Goal: Entertainment & Leisure: Browse casually

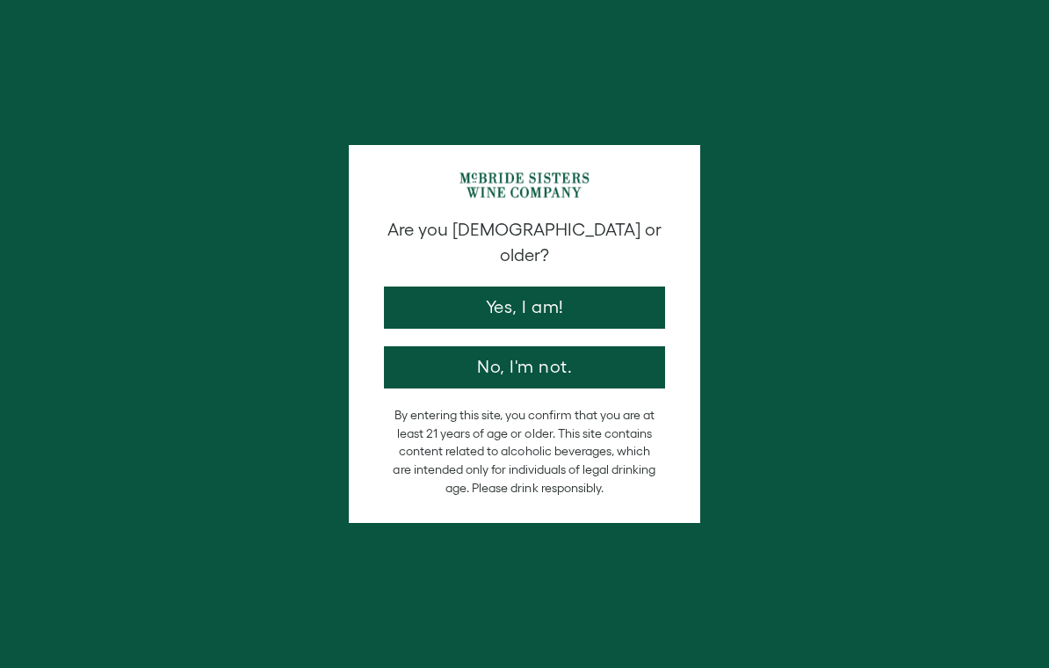
click at [475, 298] on button "Yes, I am!" at bounding box center [524, 308] width 281 height 42
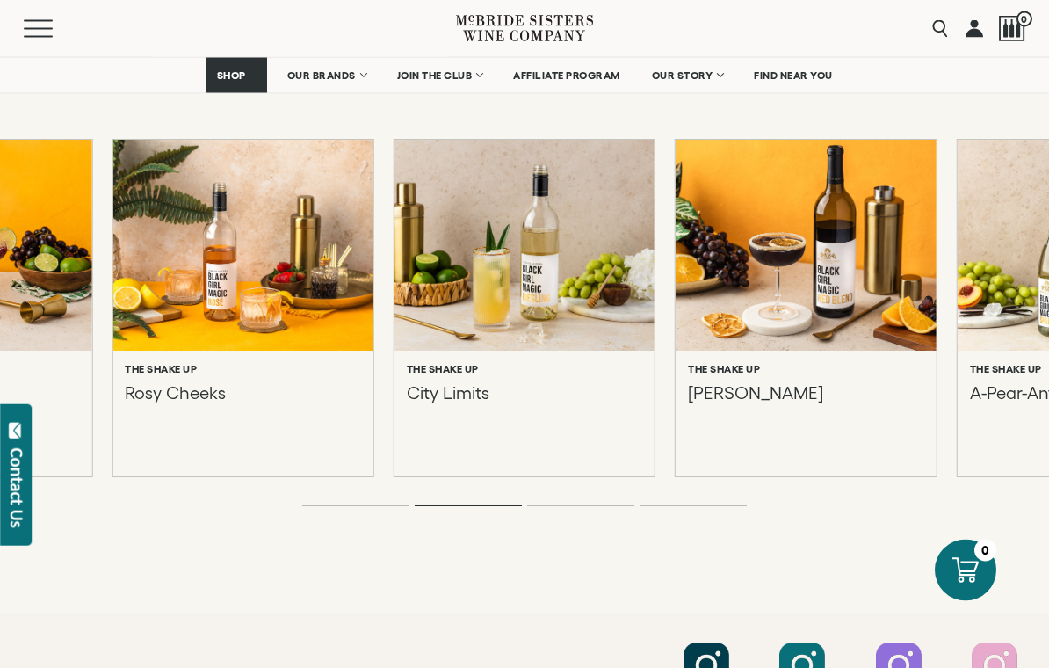
scroll to position [1912, 0]
click at [149, 403] on p "Rosy Cheeks" at bounding box center [175, 413] width 101 height 63
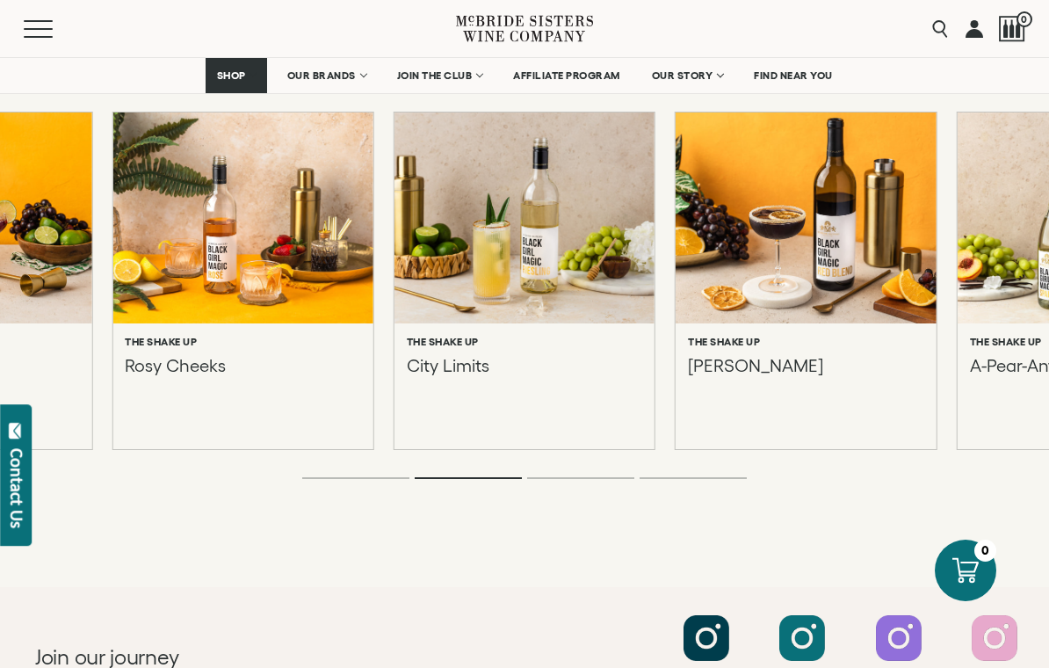
click at [432, 375] on p "City Limits" at bounding box center [448, 386] width 83 height 63
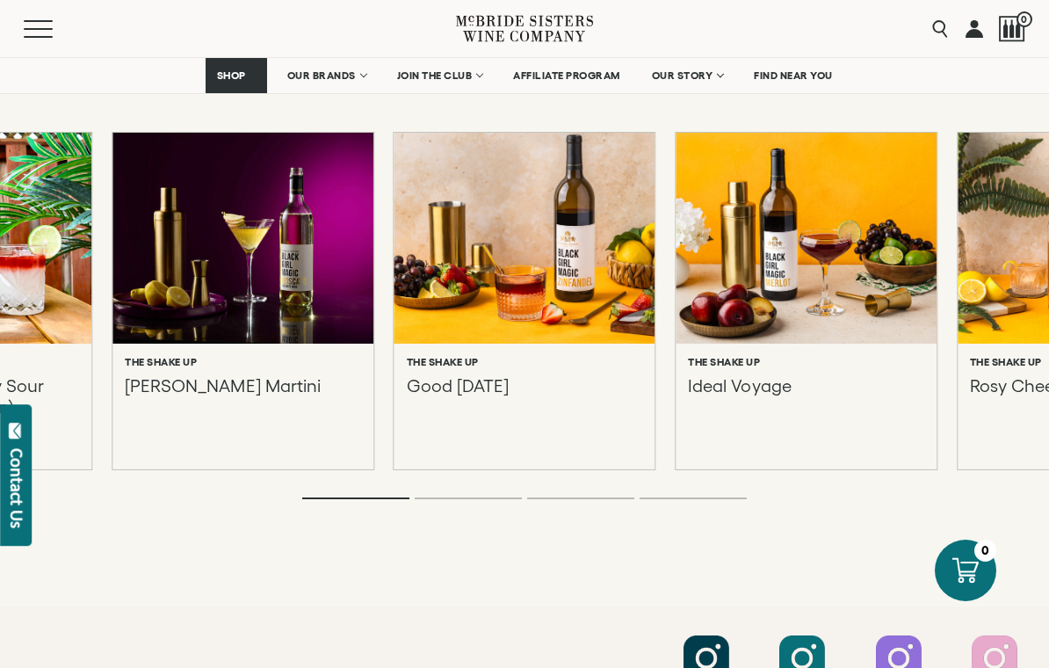
scroll to position [1916, 0]
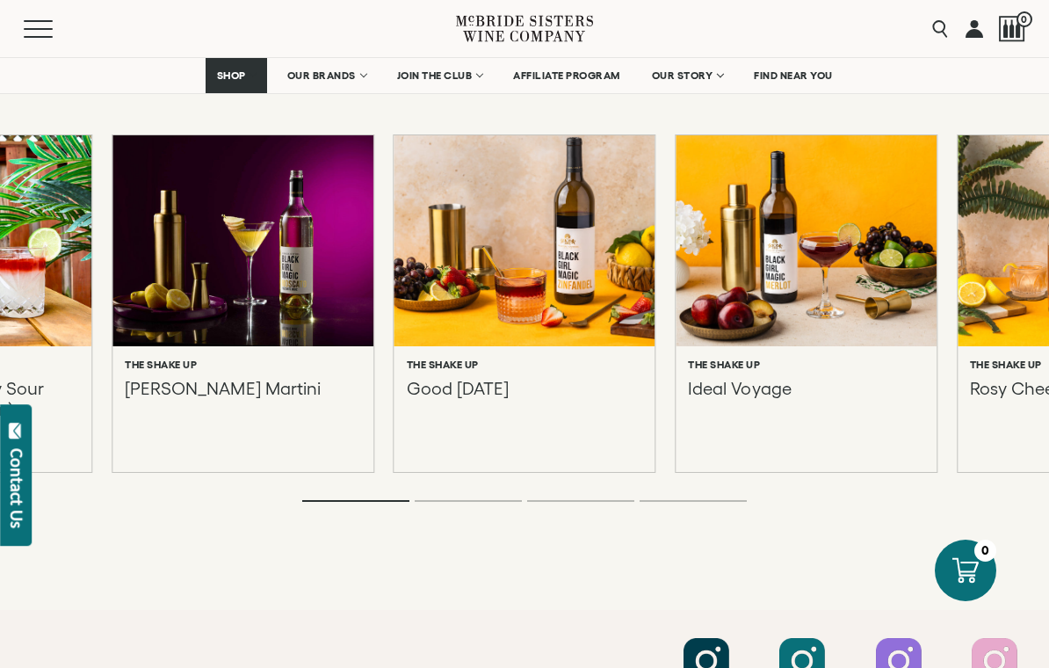
click at [202, 386] on p "[PERSON_NAME] Martini" at bounding box center [222, 409] width 195 height 63
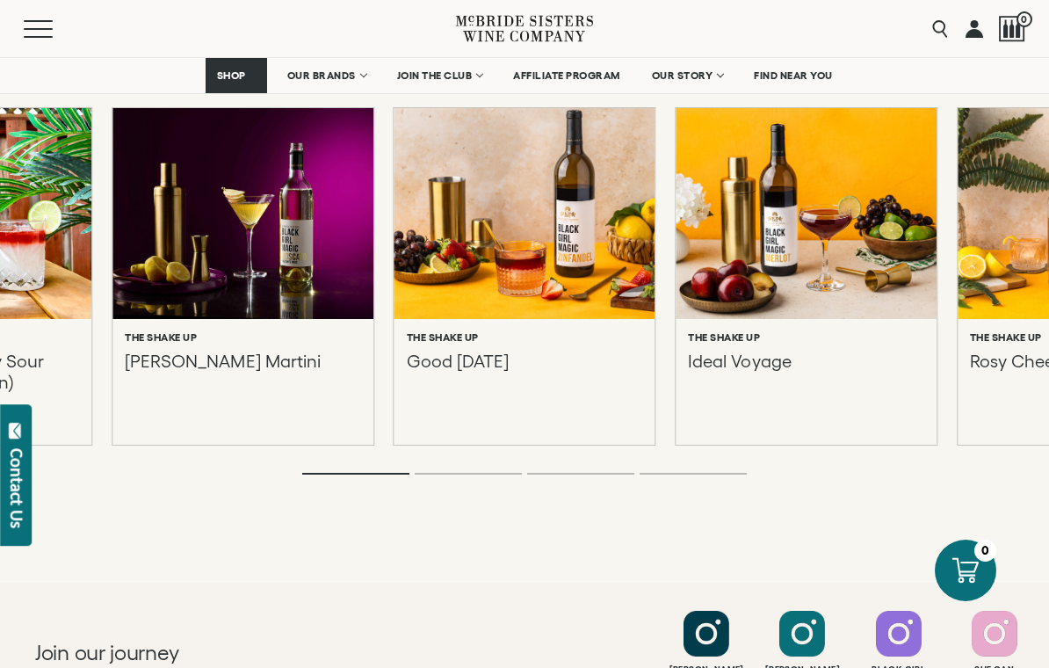
click at [425, 222] on div at bounding box center [525, 213] width 261 height 210
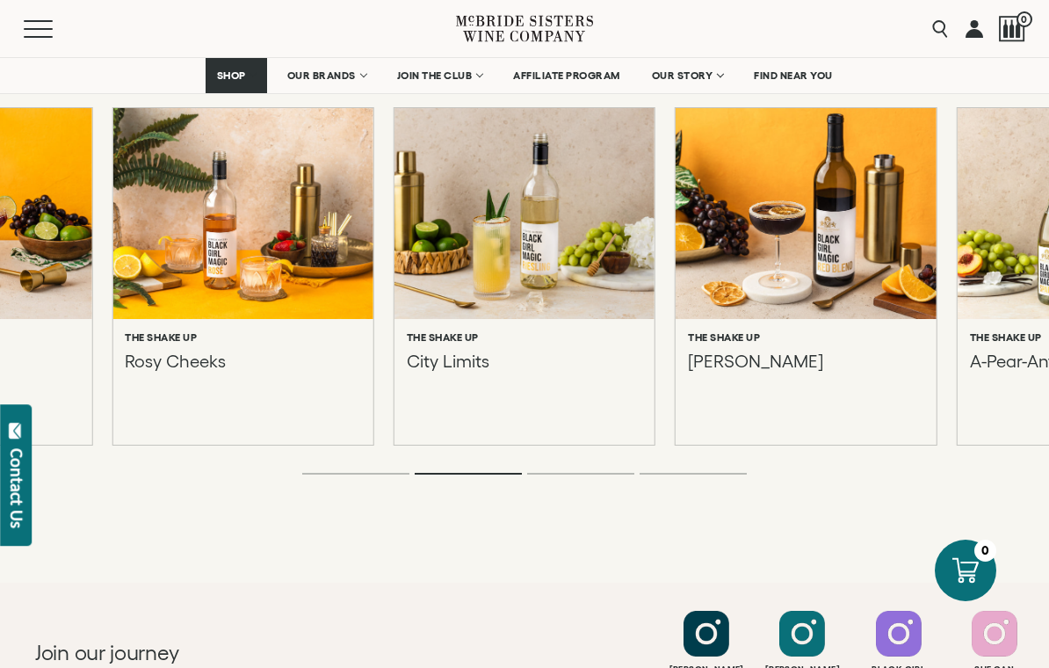
click at [708, 340] on h6 "The Shake Up" at bounding box center [724, 337] width 72 height 12
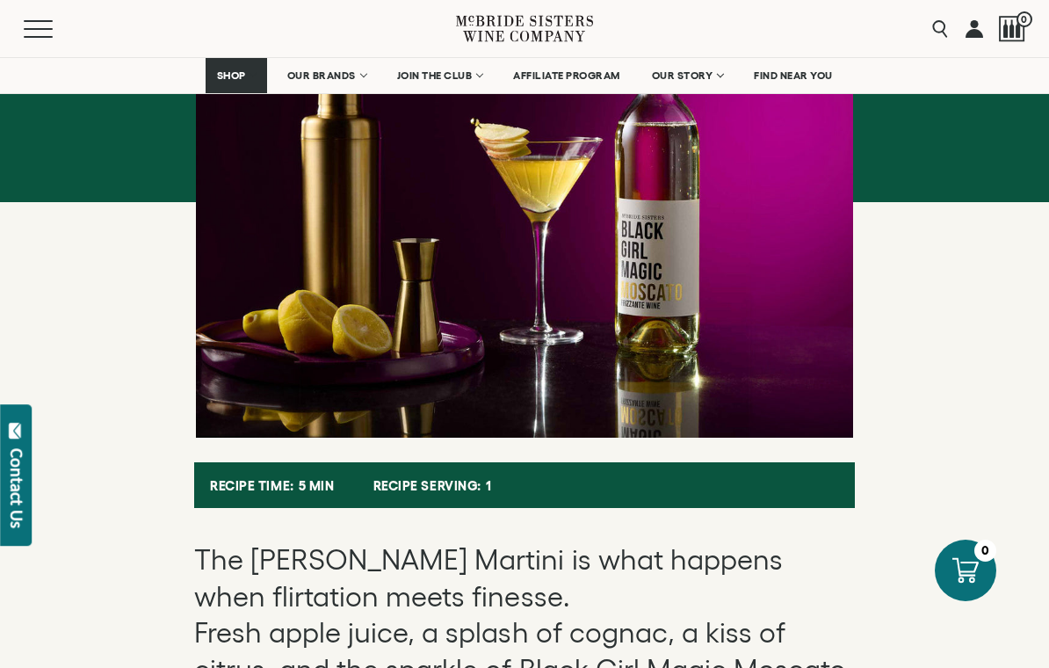
scroll to position [410, 0]
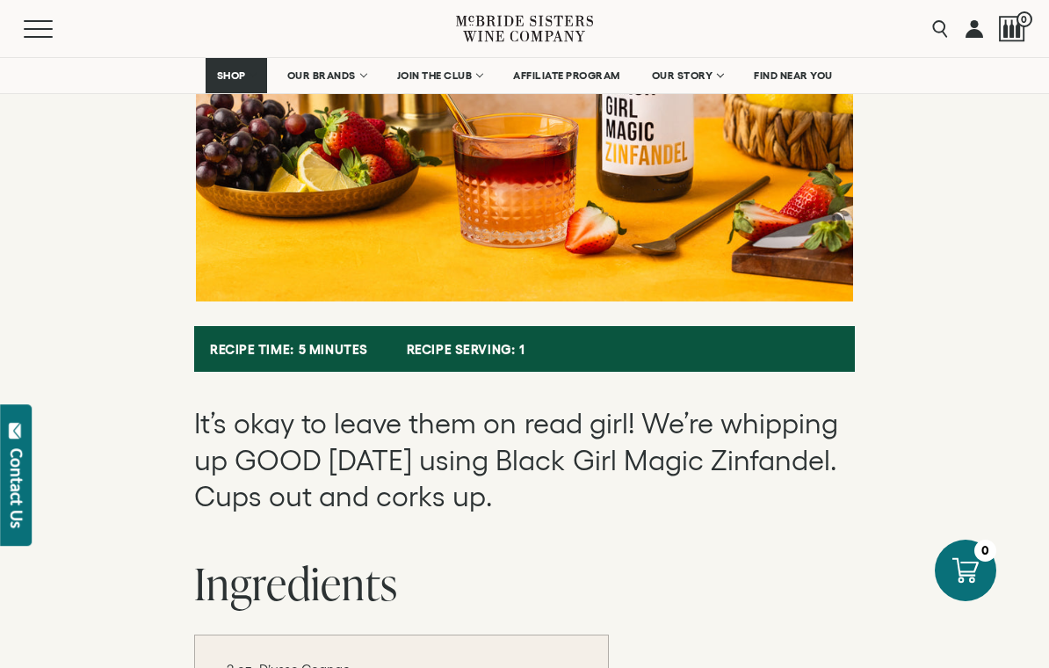
scroll to position [546, 0]
